Goal: Information Seeking & Learning: Learn about a topic

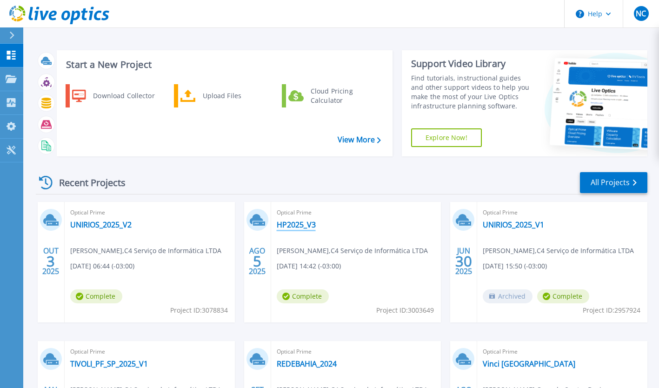
click at [296, 222] on link "HP2025_V3" at bounding box center [296, 224] width 39 height 9
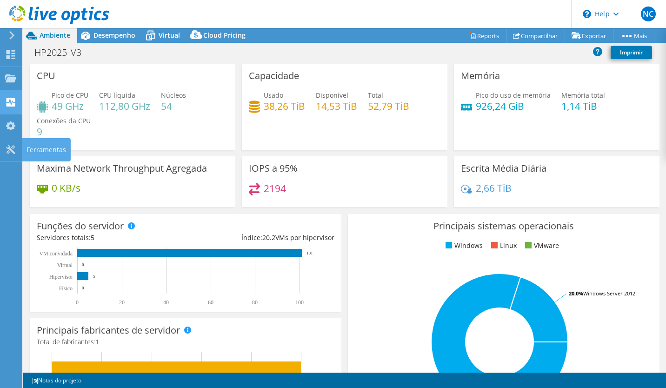
select select "USD"
click at [126, 37] on span "Desempenho" at bounding box center [114, 35] width 42 height 9
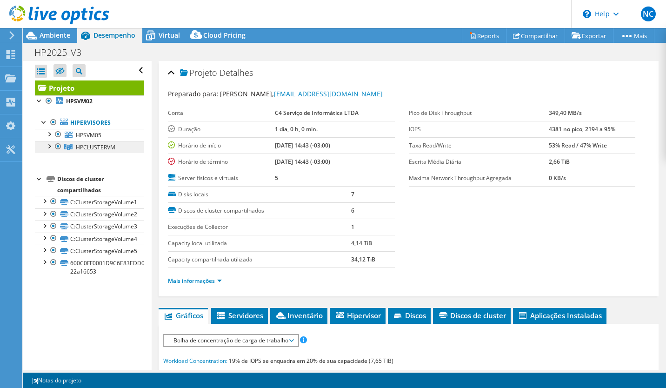
click at [74, 144] on link "HPCLUSTERVM" at bounding box center [89, 147] width 109 height 12
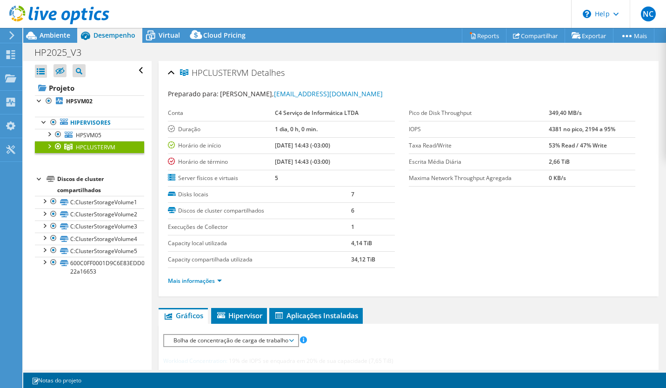
click at [43, 144] on link "HPCLUSTERVM" at bounding box center [89, 147] width 109 height 12
click at [27, 211] on div "Abrir Todos Fechar Todos Ocultar nós excluídos Filtro de árvore do projeto" at bounding box center [87, 215] width 128 height 309
click at [47, 149] on div at bounding box center [48, 145] width 9 height 9
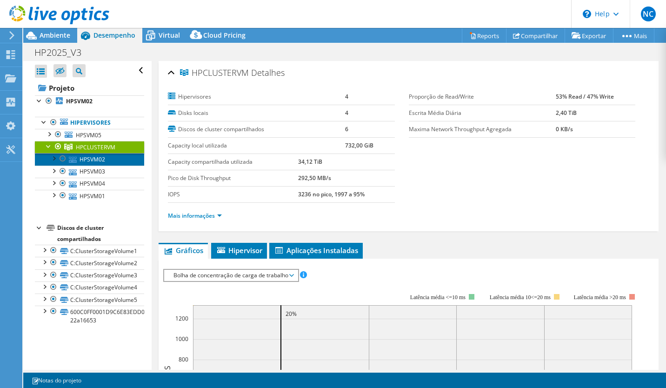
click at [90, 161] on link "HPSVM02" at bounding box center [89, 159] width 109 height 12
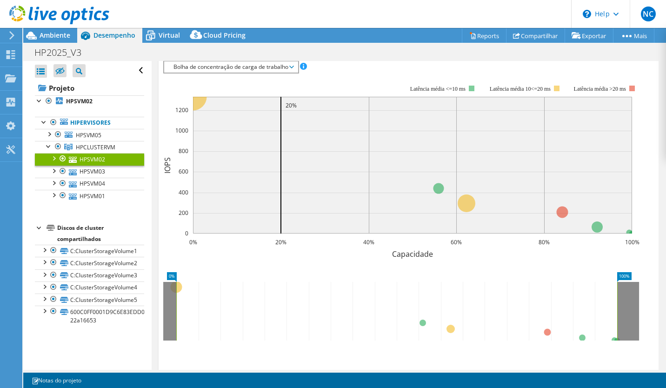
click at [597, 167] on rect at bounding box center [412, 165] width 439 height 137
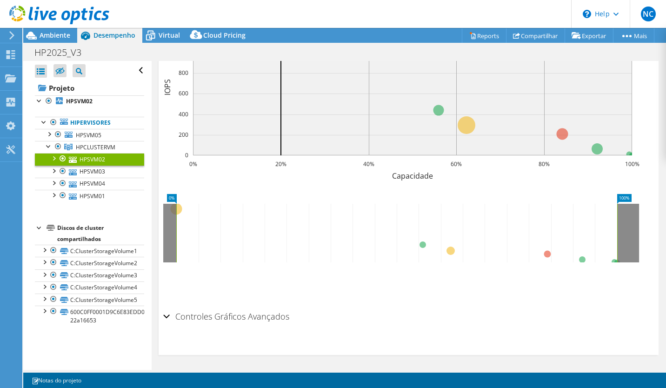
click at [591, 204] on icon at bounding box center [396, 233] width 441 height 59
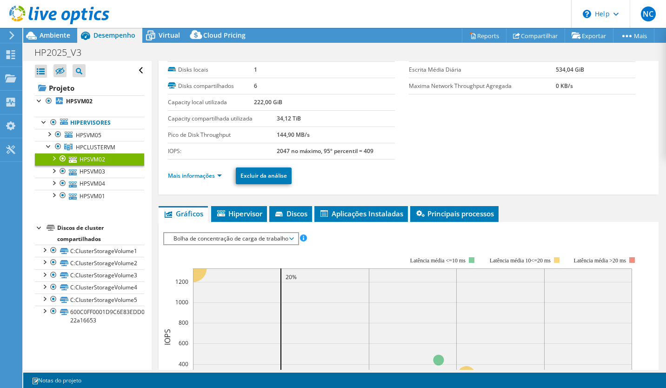
scroll to position [42, 0]
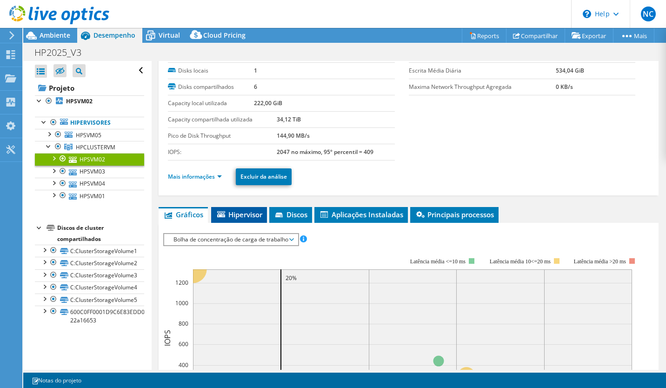
click at [262, 218] on span "Hipervisor" at bounding box center [239, 214] width 47 height 9
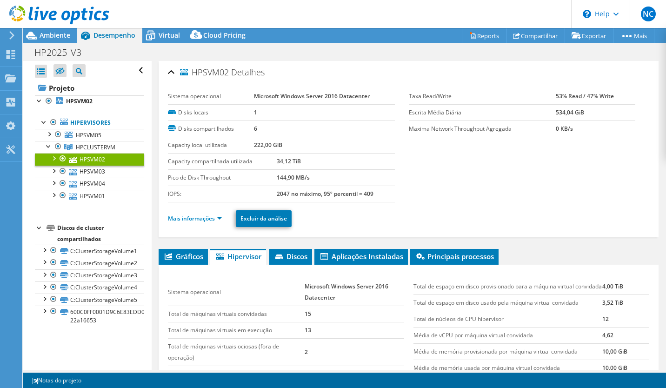
scroll to position [0, 0]
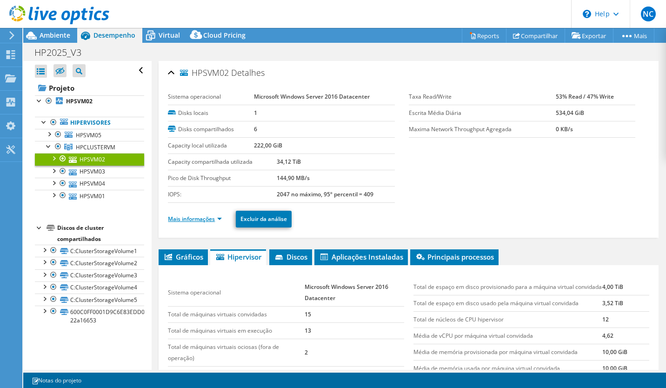
click at [215, 221] on link "Mais informações" at bounding box center [195, 219] width 54 height 8
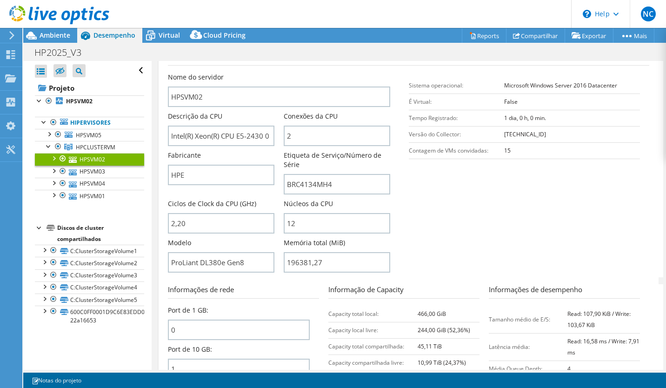
scroll to position [198, 0]
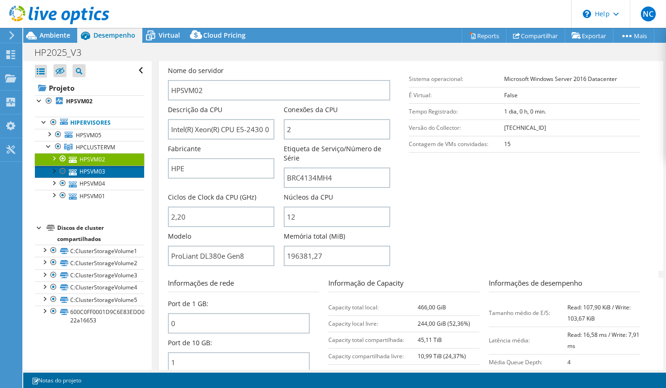
click at [101, 174] on link "HPSVM03" at bounding box center [89, 172] width 109 height 12
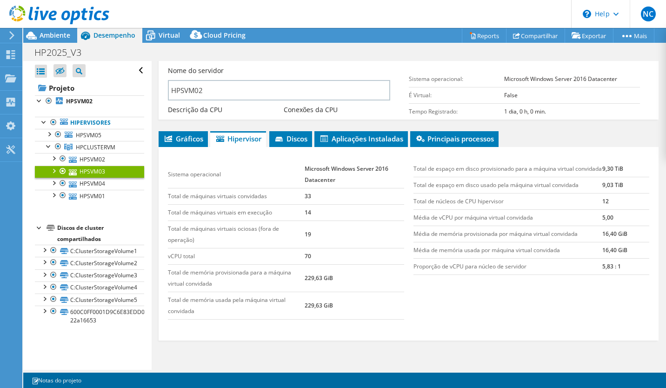
scroll to position [128, 0]
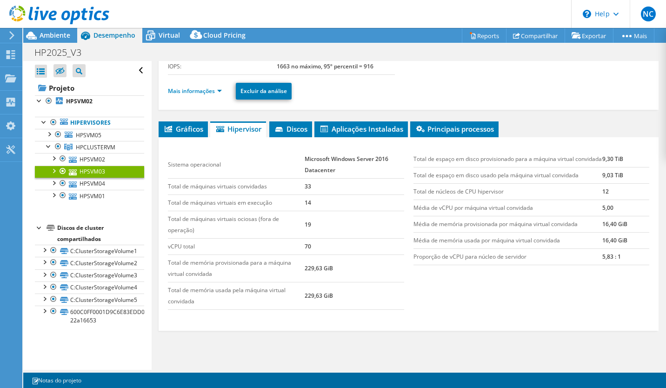
click at [206, 86] on li "Mais informações" at bounding box center [198, 91] width 60 height 10
click at [200, 89] on link "Mais informações" at bounding box center [195, 91] width 54 height 8
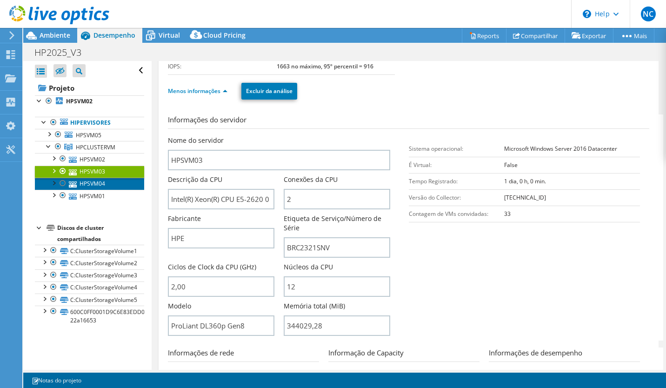
click at [102, 186] on link "HPSVM04" at bounding box center [89, 184] width 109 height 12
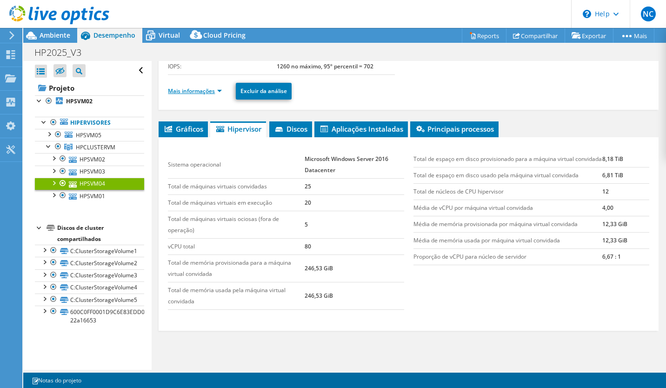
click at [216, 92] on link "Mais informações" at bounding box center [195, 91] width 54 height 8
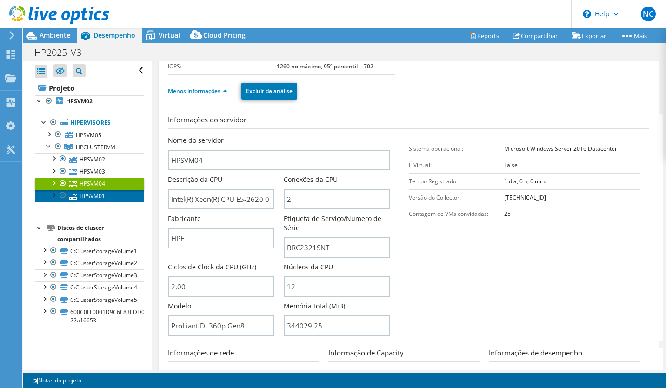
click at [97, 198] on link "HPSVM01" at bounding box center [89, 196] width 109 height 12
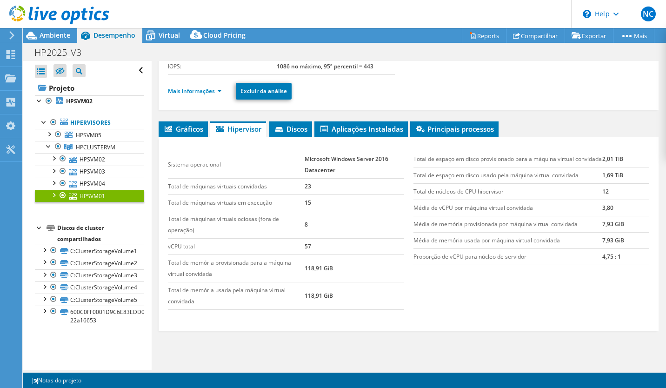
click at [203, 95] on li "Mais informações" at bounding box center [198, 91] width 60 height 10
click at [201, 92] on link "Mais informações" at bounding box center [195, 91] width 54 height 8
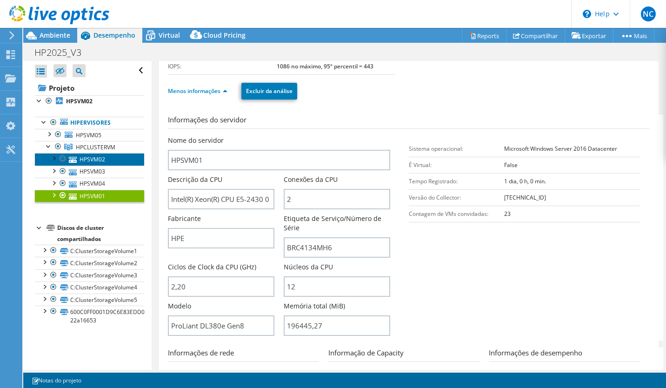
click at [82, 160] on link "HPSVM02" at bounding box center [89, 159] width 109 height 12
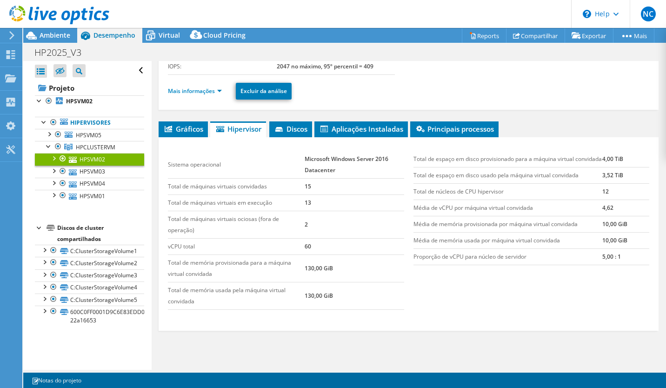
click at [202, 100] on div "Mais informações Excluir da análise" at bounding box center [408, 91] width 481 height 33
click at [201, 91] on link "Mais informações" at bounding box center [195, 91] width 54 height 8
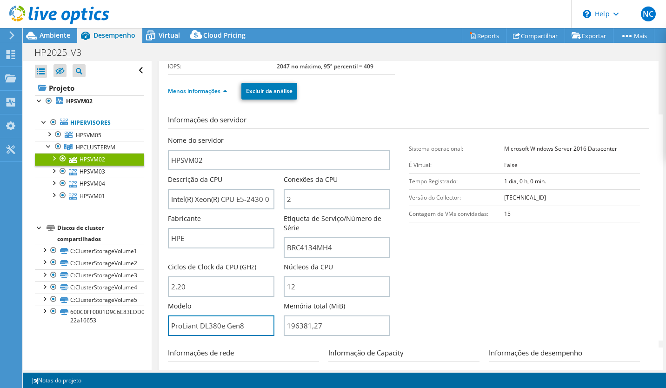
drag, startPoint x: 249, startPoint y: 325, endPoint x: 149, endPoint y: 318, distance: 99.8
click at [149, 318] on div "Abrir Todos Fechar Todos Ocultar nós excluídos Filtro de árvore do projeto" at bounding box center [344, 215] width 643 height 309
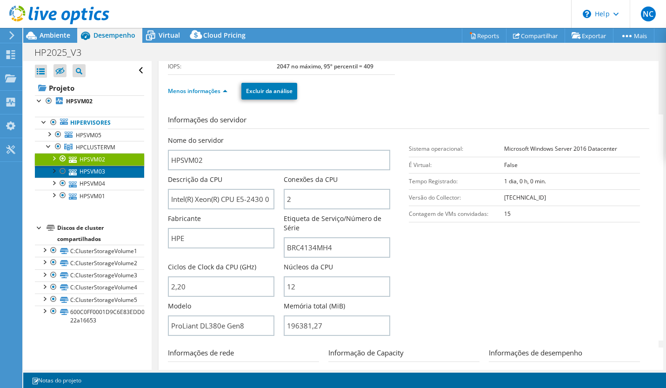
click at [85, 176] on link "HPSVM03" at bounding box center [89, 172] width 109 height 12
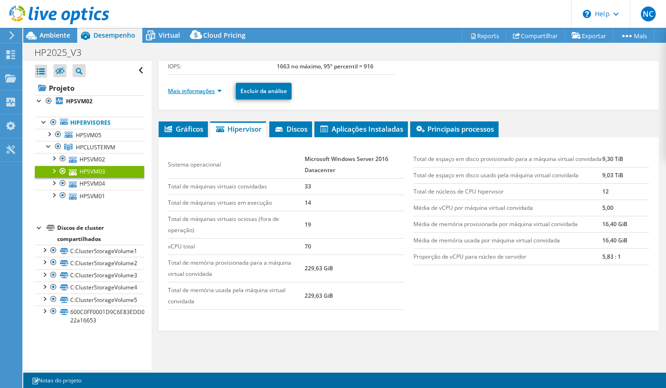
click at [211, 89] on link "Mais informações" at bounding box center [195, 91] width 54 height 8
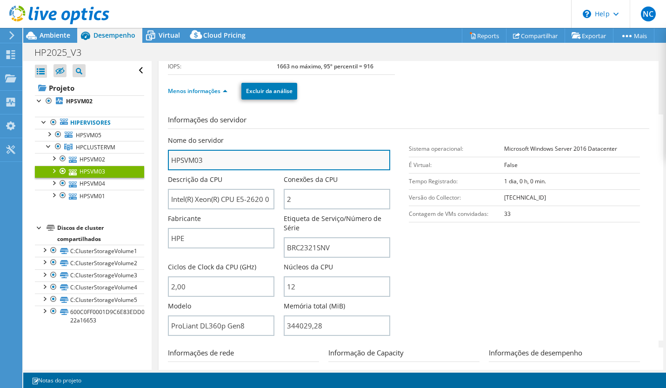
click at [223, 160] on input "HPSVM03" at bounding box center [279, 160] width 222 height 20
click at [174, 159] on input "HPSVM03" at bounding box center [279, 160] width 222 height 20
click at [171, 160] on input "HPSVM03" at bounding box center [279, 160] width 222 height 20
